Goal: Find specific page/section: Find specific page/section

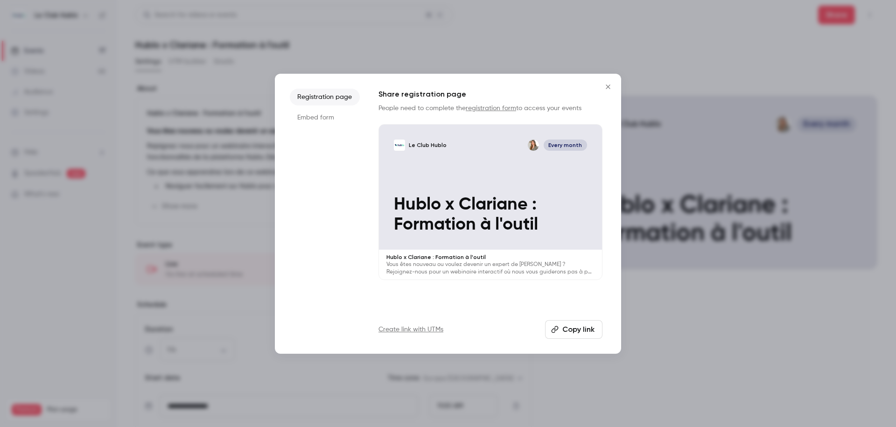
click at [609, 86] on icon "Close" at bounding box center [608, 86] width 11 height 7
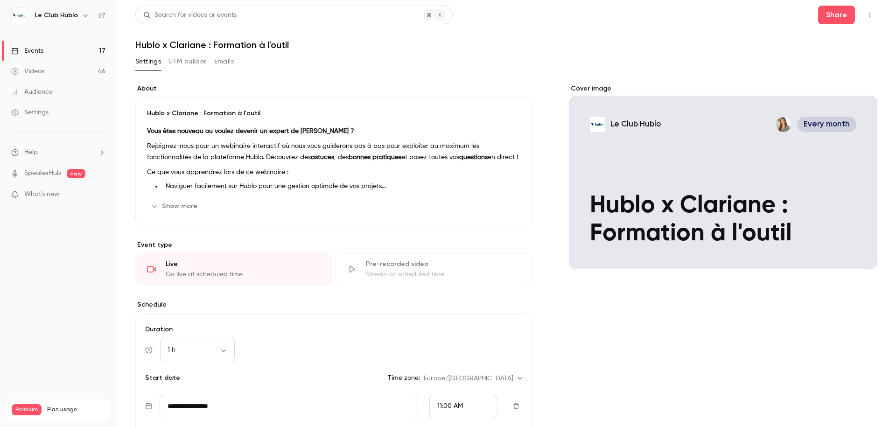
click at [57, 57] on link "Events 17" at bounding box center [58, 51] width 117 height 21
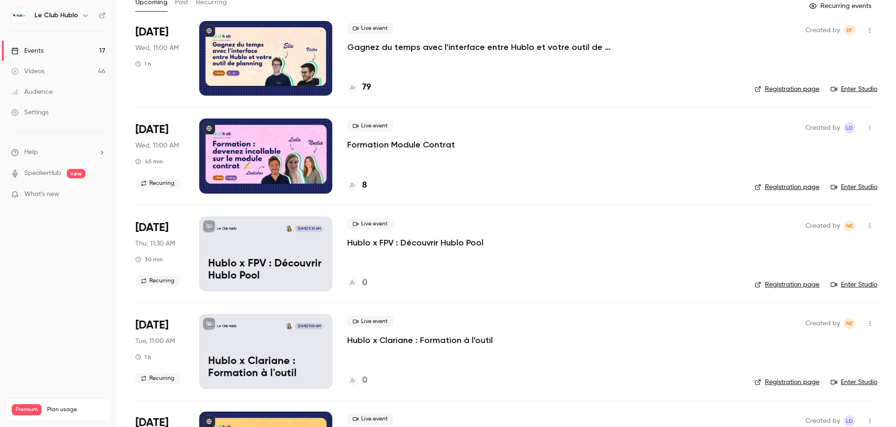
scroll to position [59, 0]
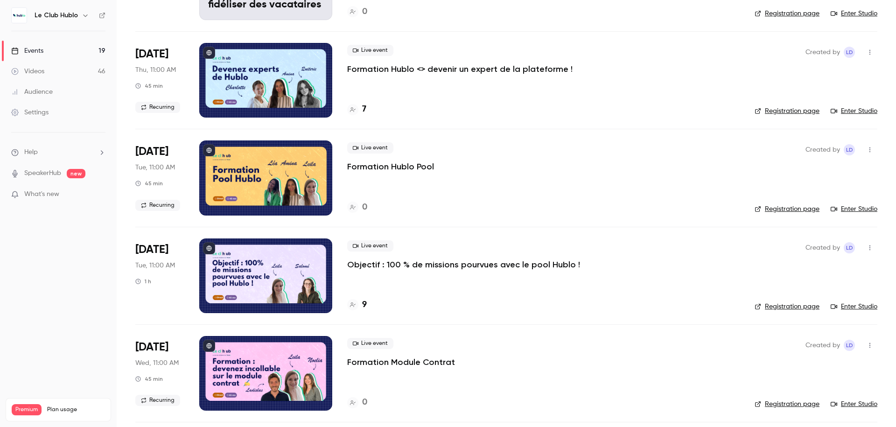
scroll to position [825, 0]
